Goal: Ask a question: Seek information or help from site administrators or community

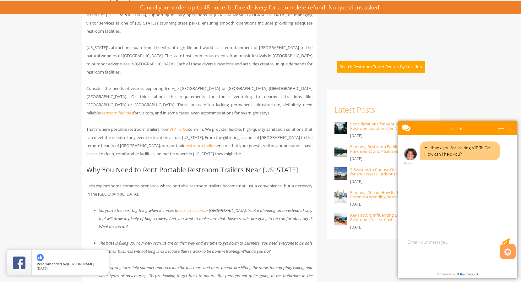
scroll to position [342, 0]
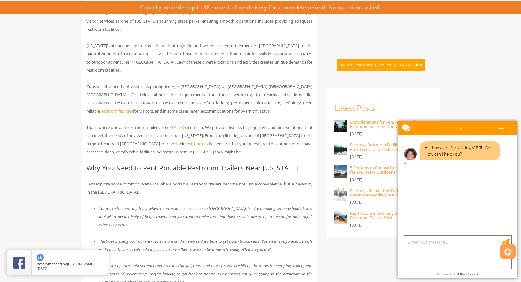
click at [436, 249] on textarea "type your message" at bounding box center [457, 251] width 107 height 33
type textarea "where are you based?"
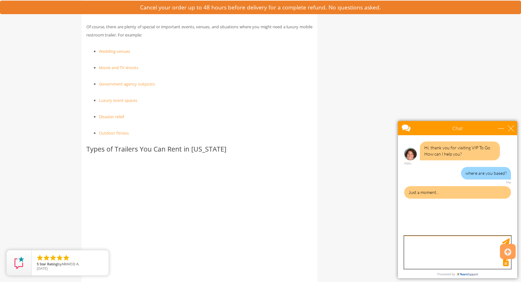
scroll to position [630, 0]
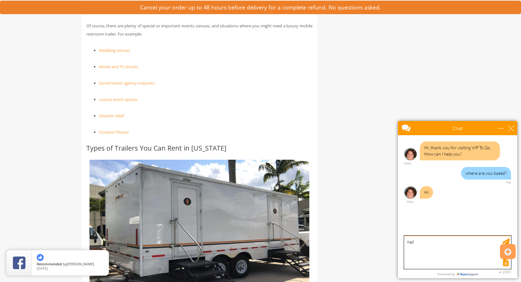
type textarea "hello"
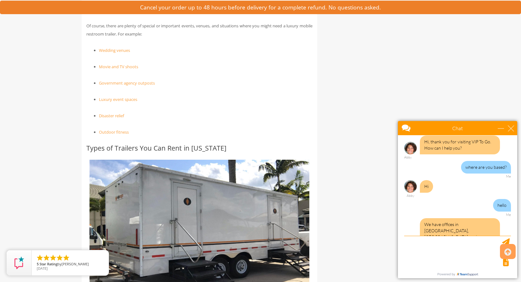
scroll to position [12, 0]
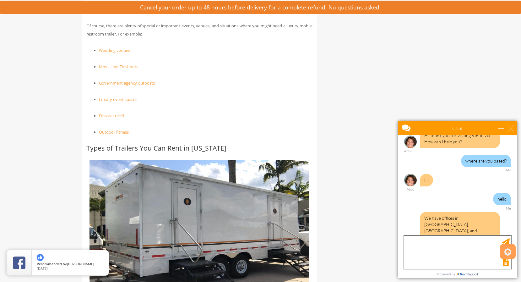
click at [429, 247] on textarea "type your message" at bounding box center [457, 251] width 107 height 33
type textarea "how do you service [GEOGRAPHIC_DATA] [US_STATE]"
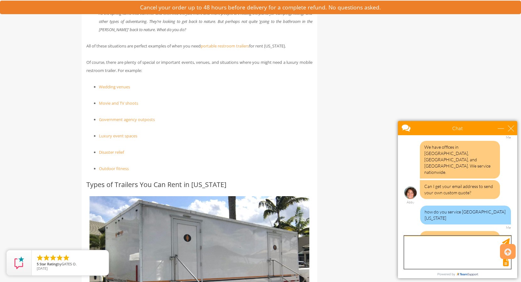
scroll to position [102, 0]
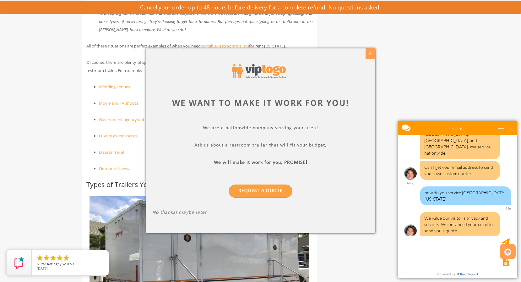
click at [370, 57] on div "X" at bounding box center [370, 53] width 10 height 11
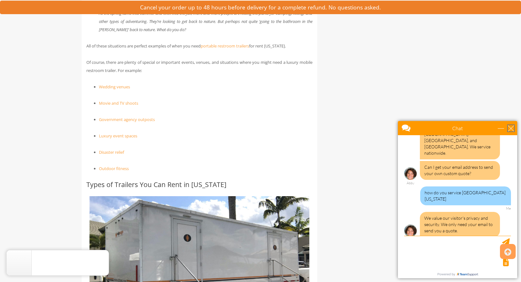
click at [512, 129] on div "close" at bounding box center [511, 128] width 6 height 6
type input "Continue Chat"
type input "End Chat"
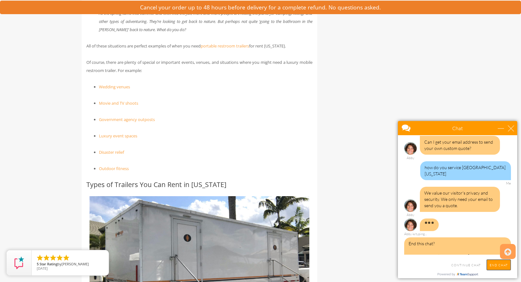
click at [500, 266] on input "End Chat" at bounding box center [498, 264] width 24 height 11
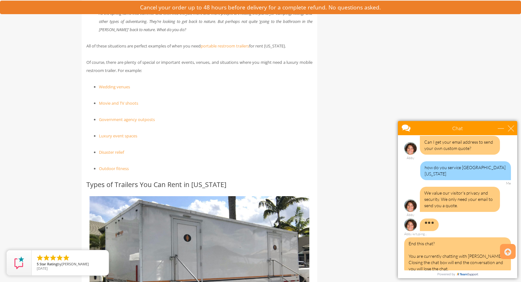
scroll to position [193, 0]
